Goal: Check status

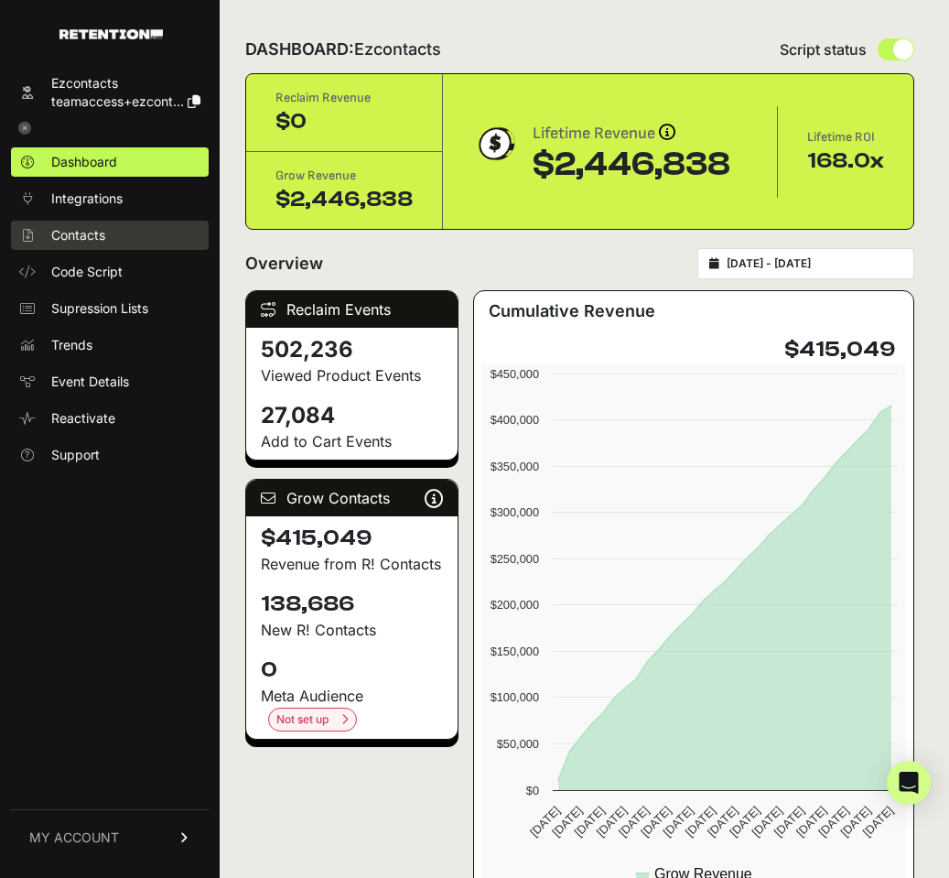
click at [84, 238] on span "Contacts" at bounding box center [78, 235] width 54 height 18
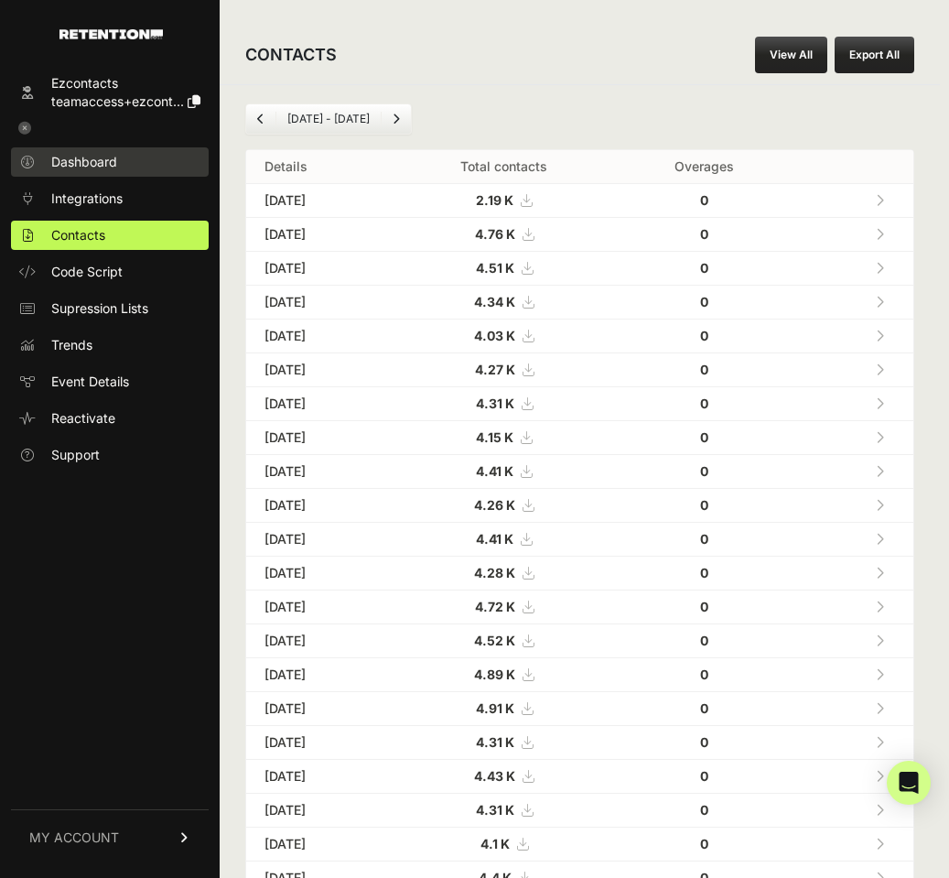
click at [83, 162] on span "Dashboard" at bounding box center [84, 162] width 66 height 18
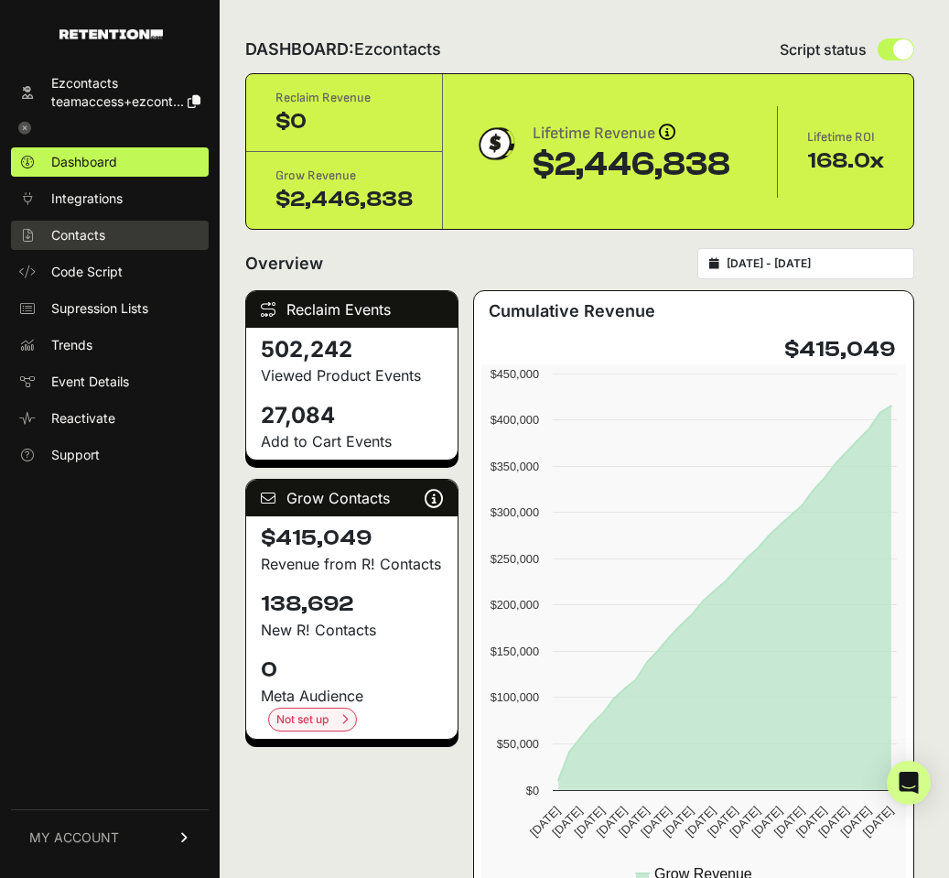
click at [98, 242] on span "Contacts" at bounding box center [78, 235] width 54 height 18
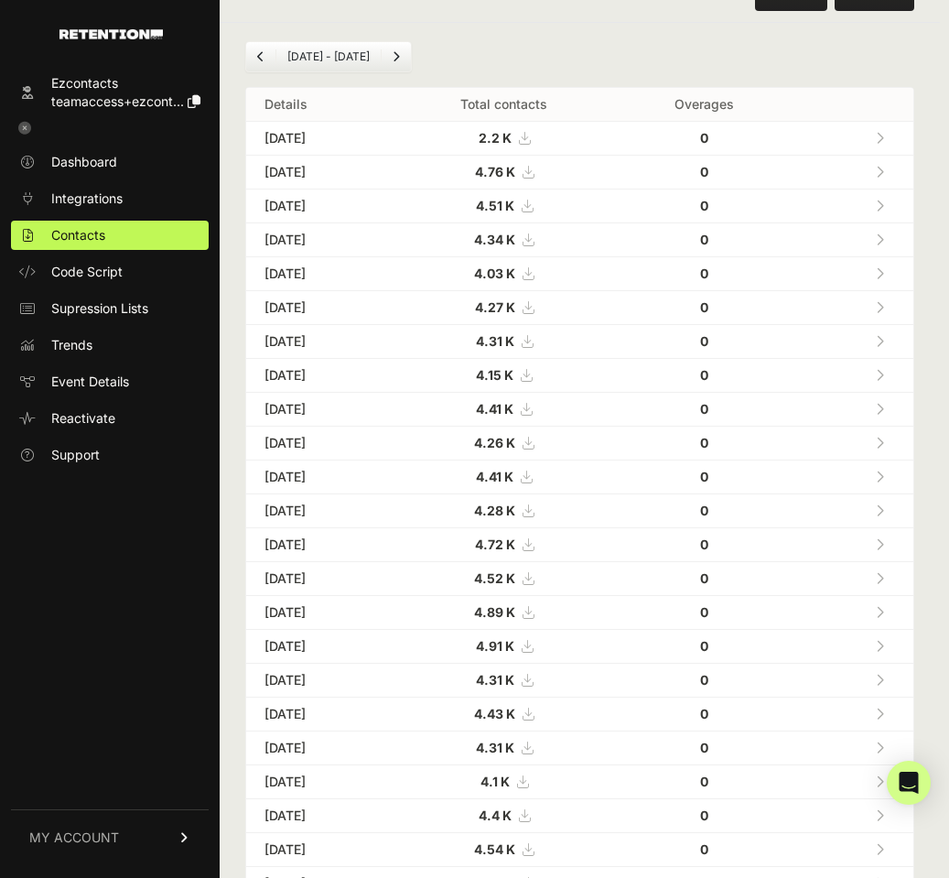
scroll to position [68, 0]
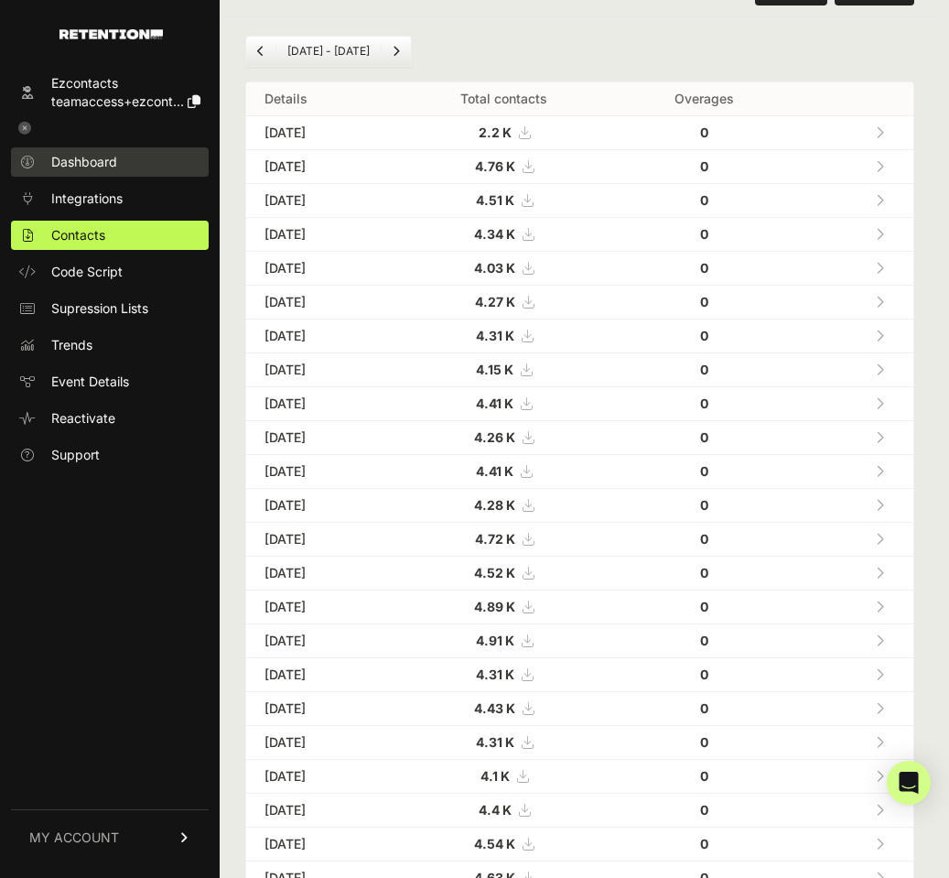
click at [93, 168] on span "Dashboard" at bounding box center [84, 162] width 66 height 18
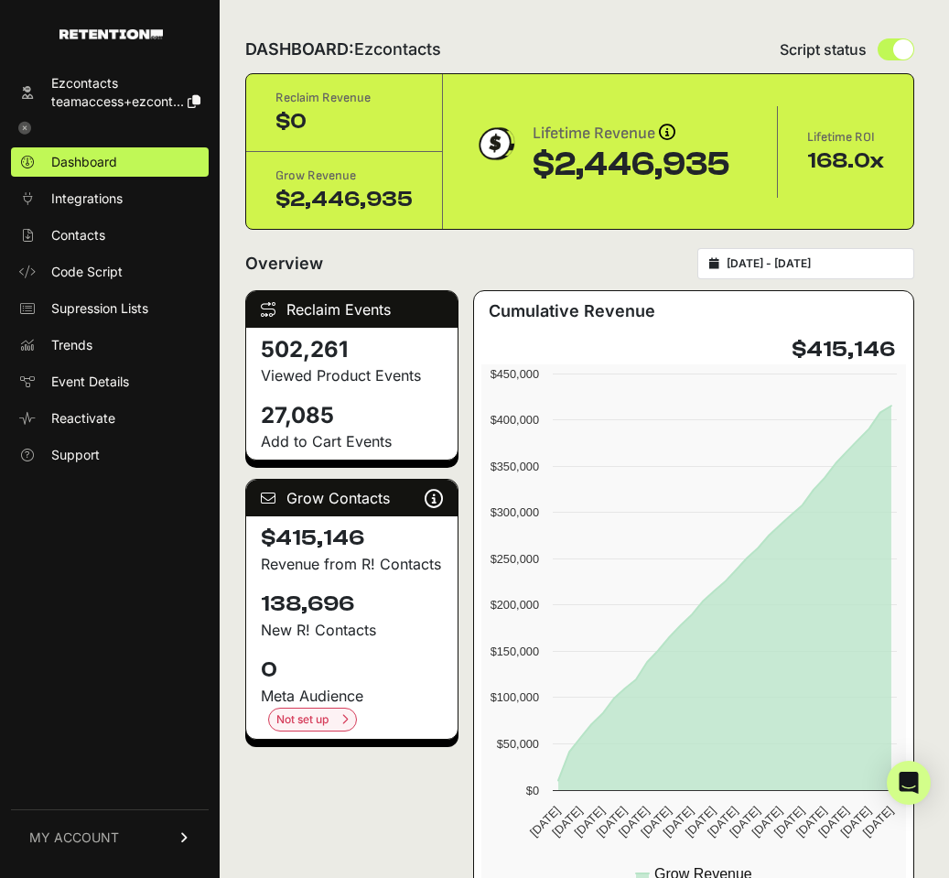
click at [791, 269] on input "[DATE] - [DATE]" at bounding box center [815, 263] width 176 height 15
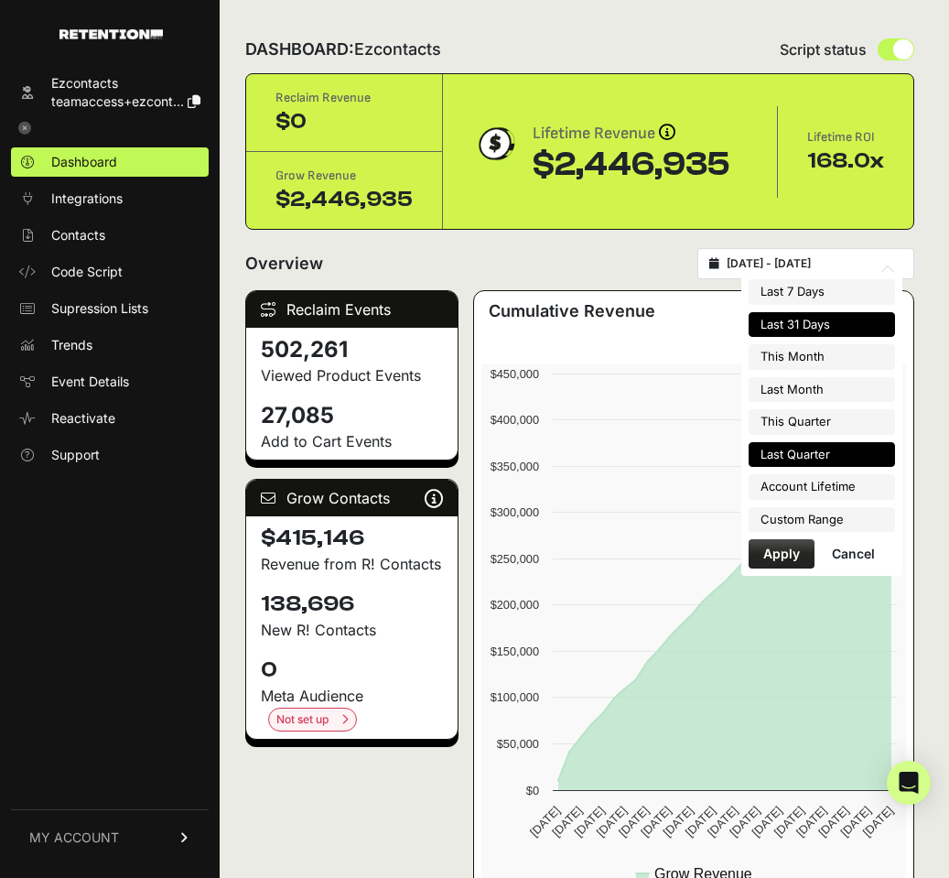
click at [788, 450] on li "Last Quarter" at bounding box center [822, 455] width 146 height 26
type input "[DATE] - [DATE]"
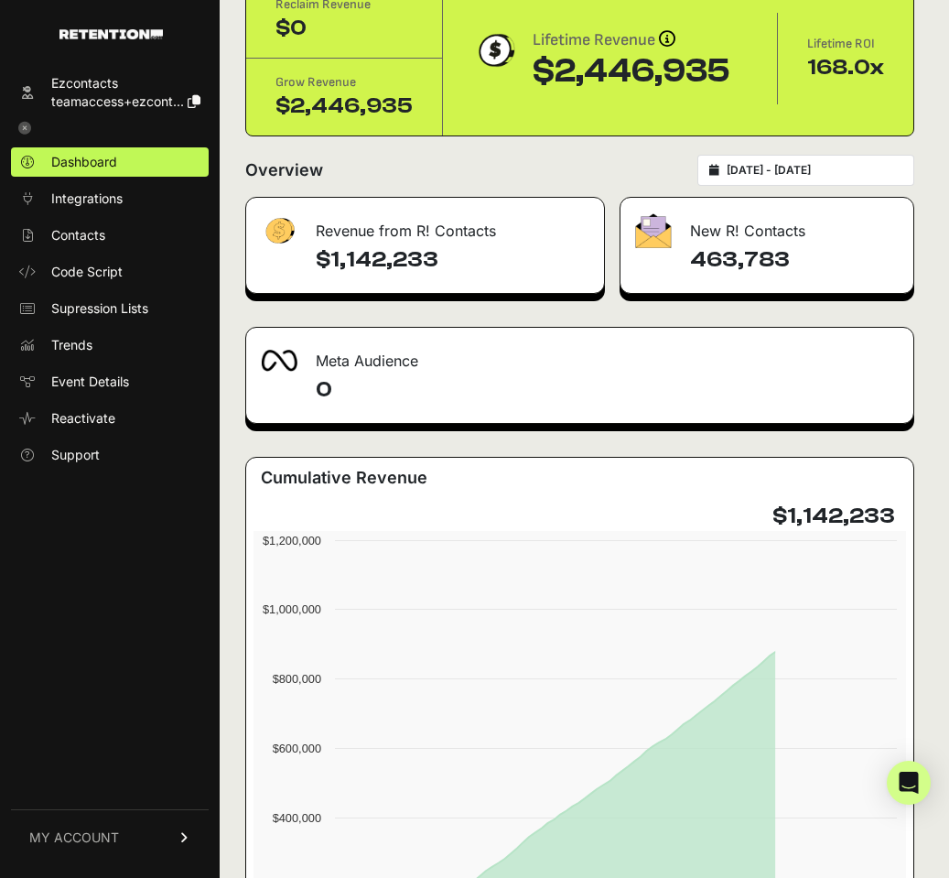
scroll to position [125, 0]
